Goal: Information Seeking & Learning: Learn about a topic

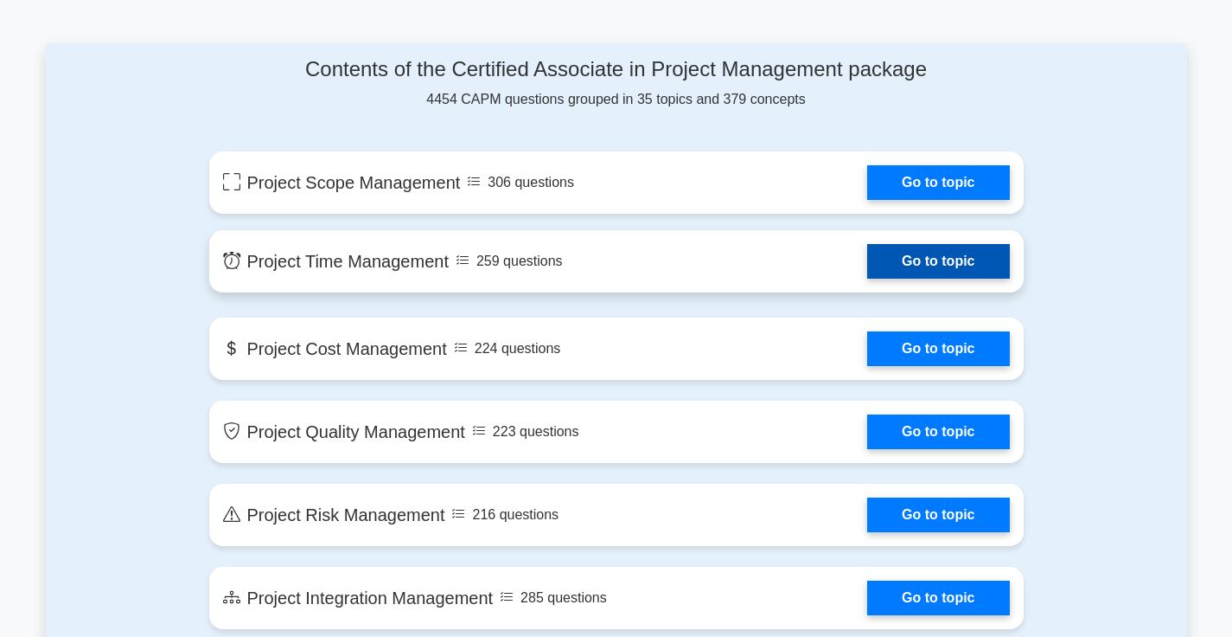
scroll to position [866, 0]
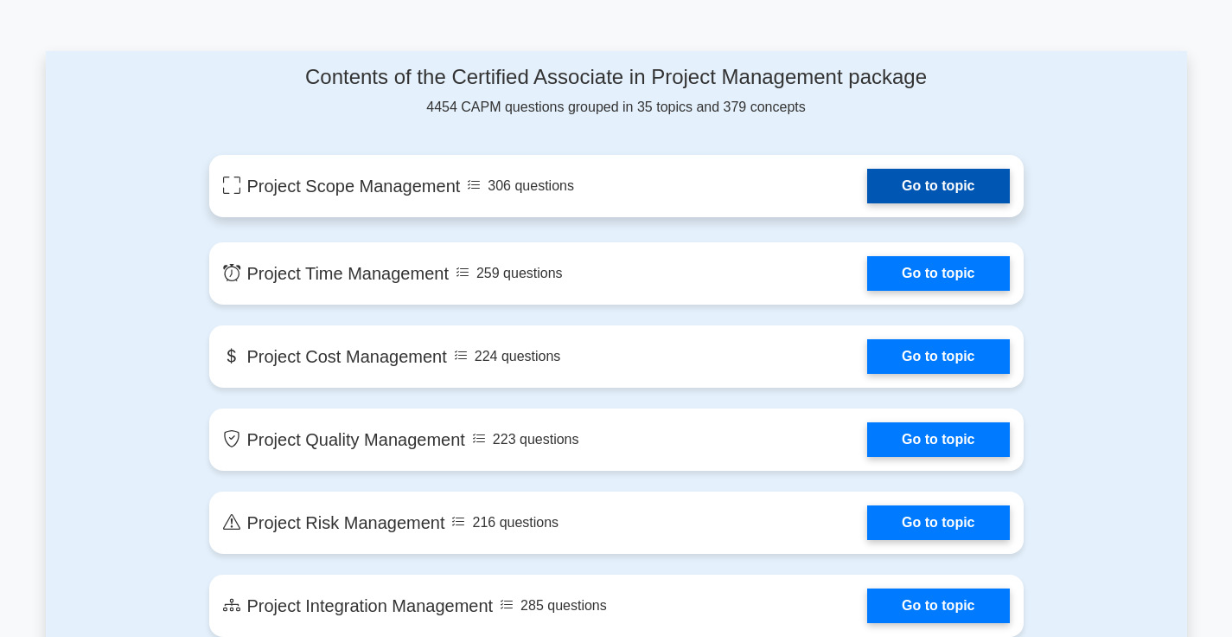
click at [919, 199] on link "Go to topic" at bounding box center [938, 186] width 142 height 35
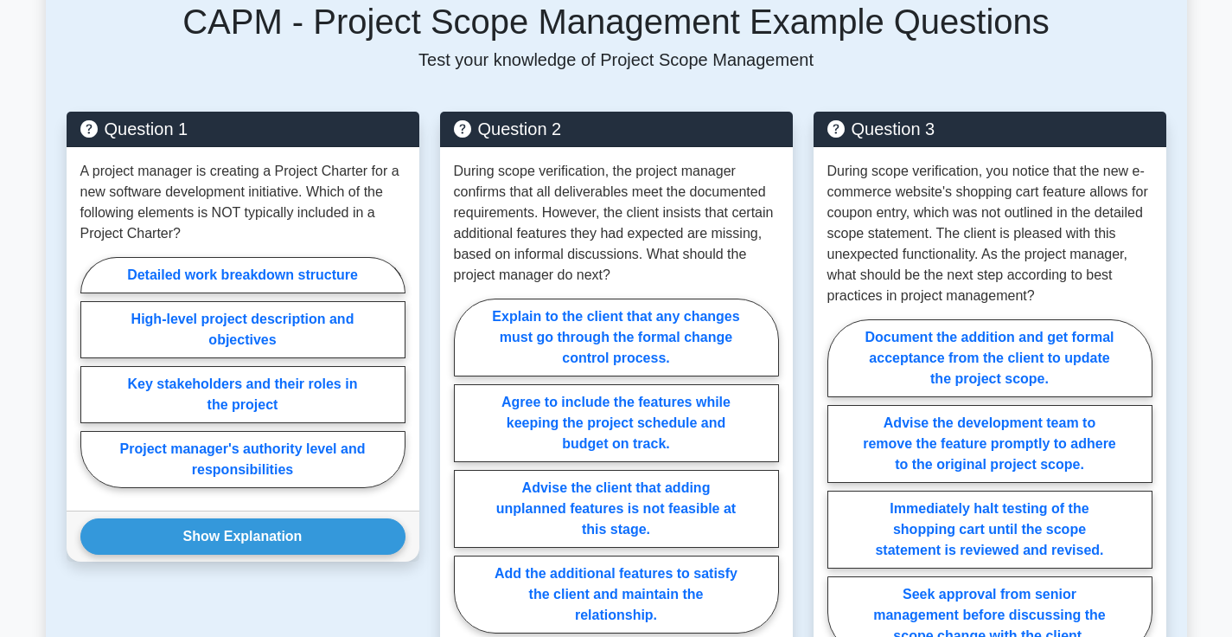
scroll to position [851, 0]
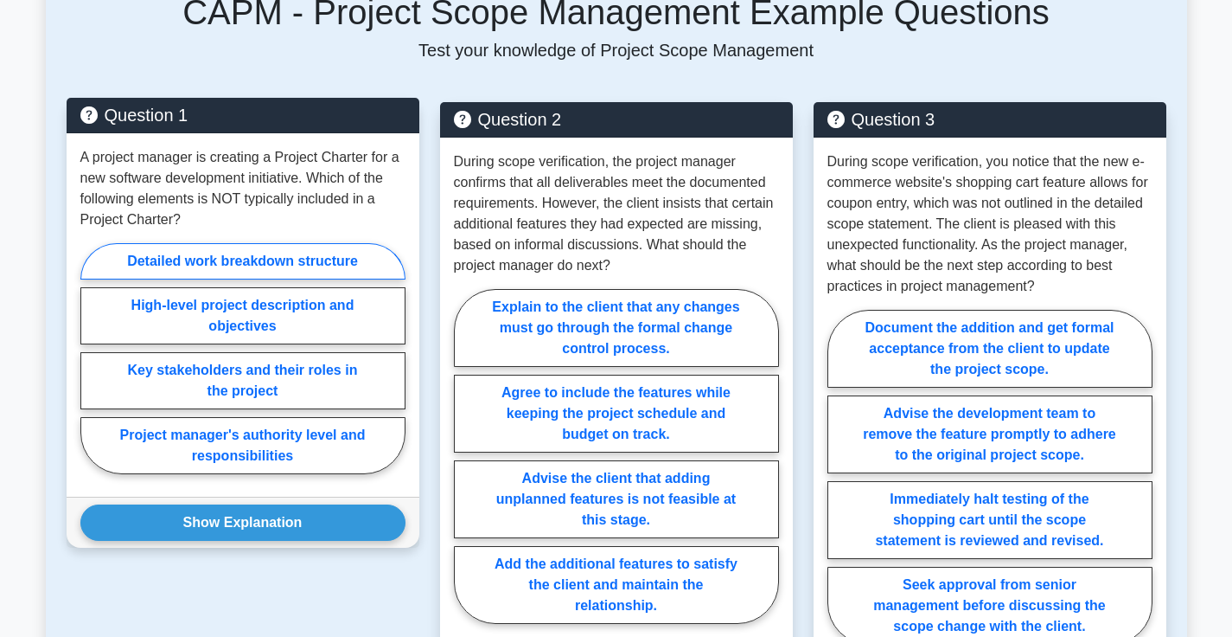
click at [317, 257] on label "Detailed work breakdown structure" at bounding box center [242, 261] width 325 height 36
click at [92, 358] on input "Detailed work breakdown structure" at bounding box center [85, 363] width 11 height 11
radio input "true"
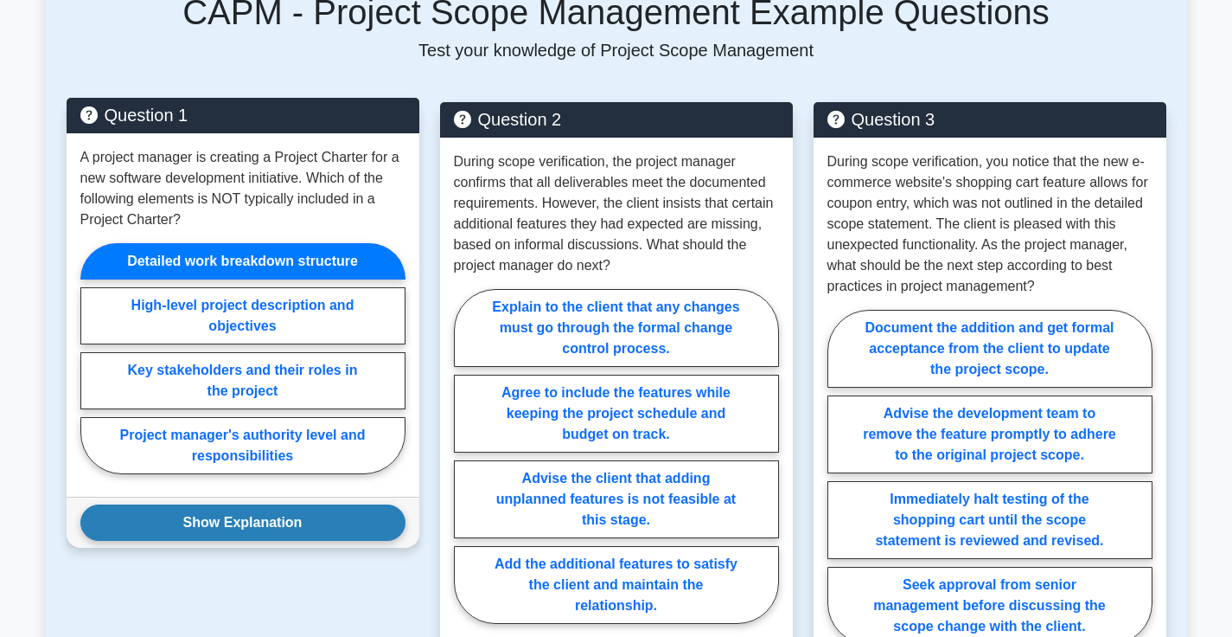
click at [381, 517] on button "Show Explanation" at bounding box center [242, 522] width 325 height 36
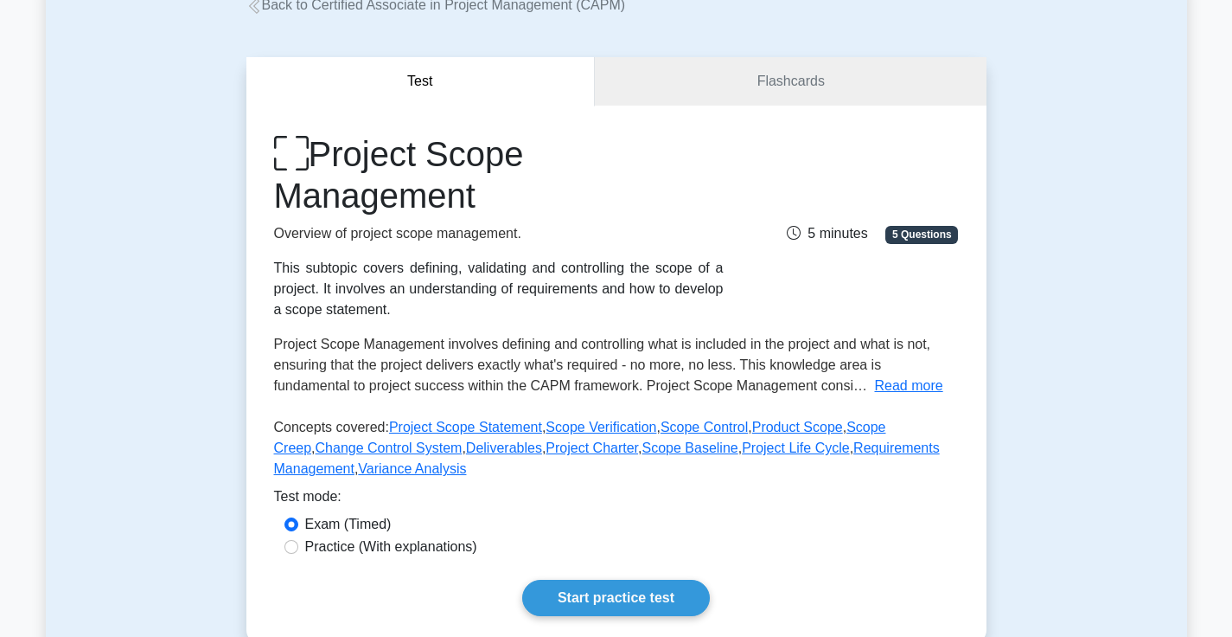
scroll to position [0, 0]
